Goal: Information Seeking & Learning: Check status

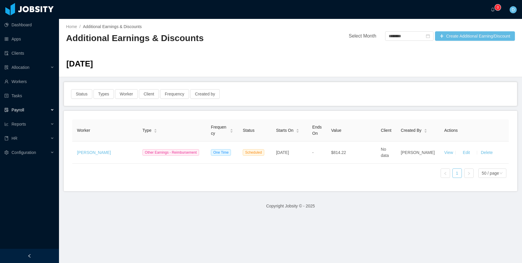
click at [260, 85] on div "Status Types Worker Client Frequency Created by" at bounding box center [290, 94] width 453 height 24
click at [45, 70] on div "Allocation" at bounding box center [29, 67] width 59 height 12
click at [44, 82] on link "Allocated Workers" at bounding box center [31, 82] width 45 height 12
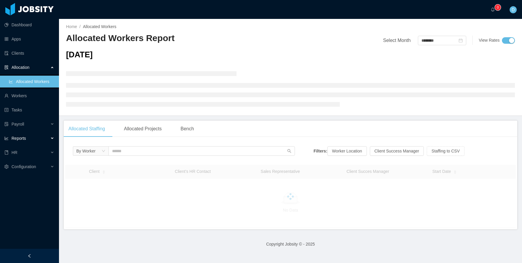
click at [49, 139] on div "Reports" at bounding box center [29, 138] width 59 height 12
click at [104, 152] on icon "icon: down" at bounding box center [104, 151] width 4 height 4
click at [98, 175] on li "By Client" at bounding box center [90, 171] width 35 height 9
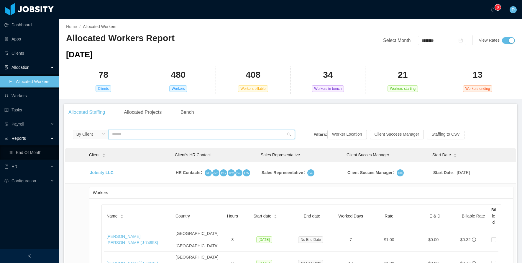
click at [129, 133] on input "text" at bounding box center [202, 134] width 187 height 9
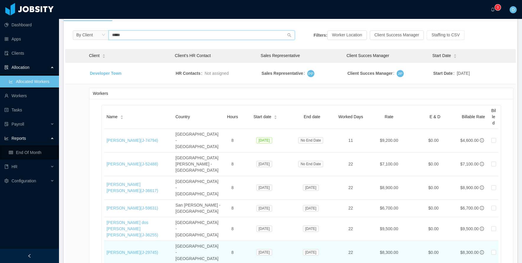
scroll to position [98, 0]
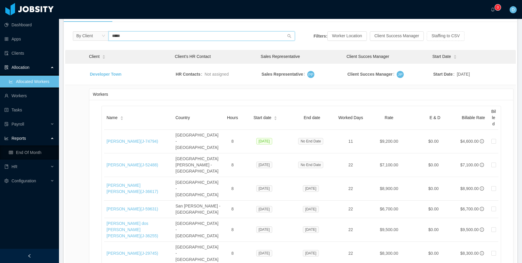
type input "*****"
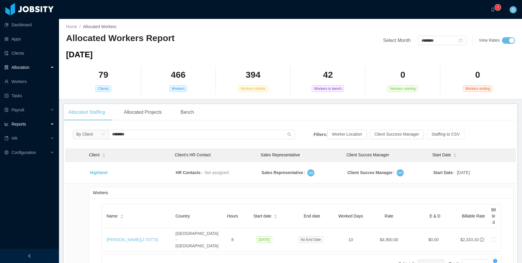
click at [48, 125] on div "Reports" at bounding box center [29, 124] width 59 height 12
click at [42, 137] on link "End Of Month" at bounding box center [31, 138] width 45 height 12
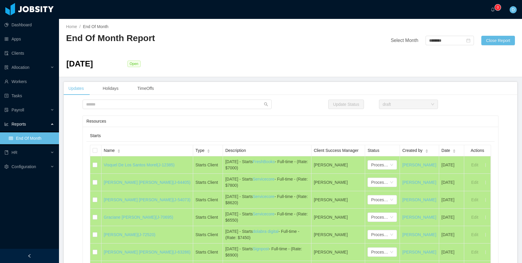
click at [311, 72] on div "[DATE] Open" at bounding box center [291, 65] width 456 height 15
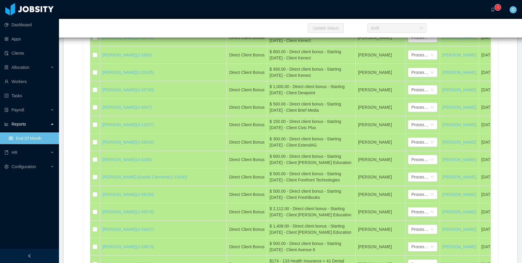
scroll to position [2529, 0]
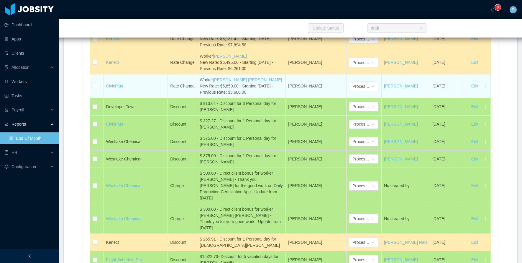
drag, startPoint x: 171, startPoint y: 130, endPoint x: 267, endPoint y: 138, distance: 96.5
click at [267, 98] on tr "CivicPlus Rate Change Worker [PERSON_NAME] [PERSON_NAME] New Rate: $5,850.00 - …" at bounding box center [290, 86] width 401 height 24
copy tr "Rate Change Worker [PERSON_NAME] [PERSON_NAME] New Rate: $5,850.00 - Starting […"
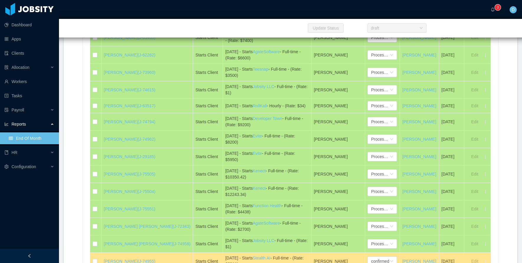
scroll to position [2549, 0]
